Goal: Task Accomplishment & Management: Complete application form

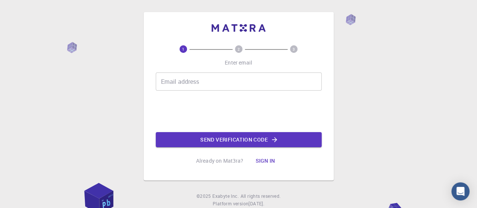
click at [204, 78] on input "Email address" at bounding box center [239, 81] width 166 height 18
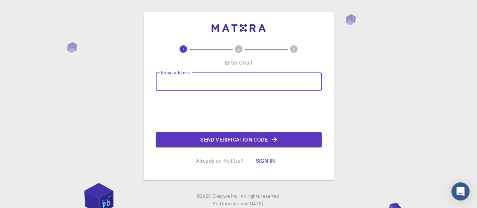
type input "[EMAIL_ADDRESS][DOMAIN_NAME]"
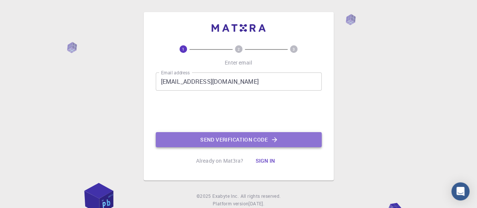
click at [220, 140] on button "Send verification code" at bounding box center [239, 139] width 166 height 15
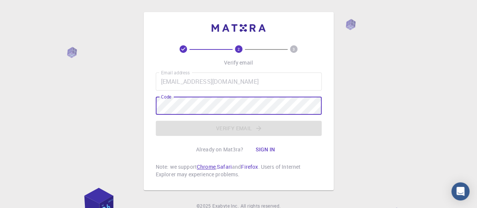
click at [209, 168] on link "Chrome" at bounding box center [206, 166] width 19 height 7
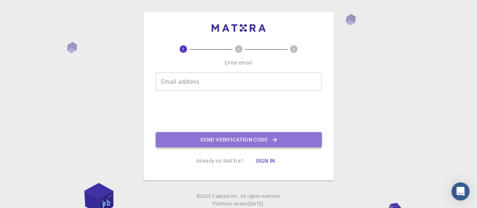
click at [188, 137] on button "Send verification code" at bounding box center [239, 139] width 166 height 15
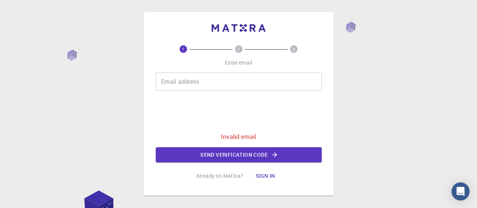
click at [196, 82] on input "Email address" at bounding box center [239, 81] width 166 height 18
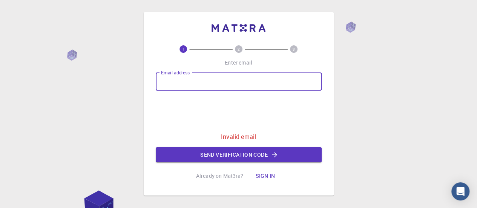
type input "[EMAIL_ADDRESS][DOMAIN_NAME]"
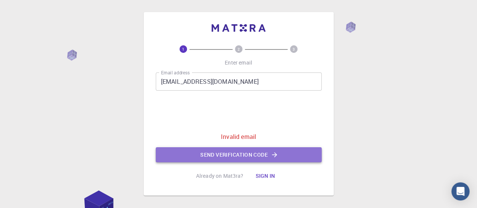
click at [211, 149] on button "Send verification code" at bounding box center [239, 154] width 166 height 15
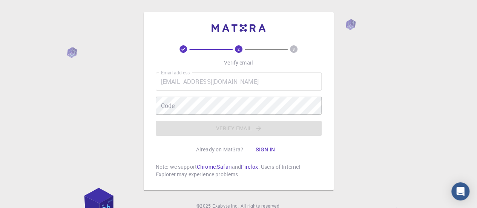
click at [213, 91] on div "Email address [EMAIL_ADDRESS][DOMAIN_NAME] Email address Code Code Verify email" at bounding box center [239, 103] width 166 height 63
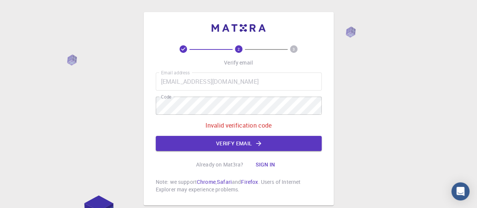
click at [241, 122] on p "Invalid verification code" at bounding box center [239, 125] width 66 height 9
